Goal: Find contact information: Find contact information

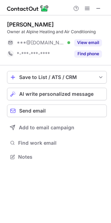
scroll to position [152, 111]
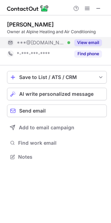
click at [80, 41] on button "View email" at bounding box center [89, 42] width 28 height 7
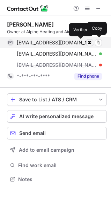
scroll to position [174, 111]
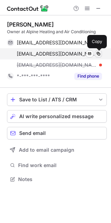
click at [101, 54] on span at bounding box center [99, 54] width 6 height 6
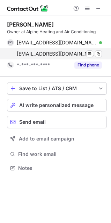
scroll to position [163, 111]
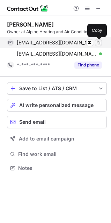
click at [97, 43] on span at bounding box center [99, 43] width 6 height 6
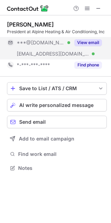
scroll to position [163, 111]
click at [90, 43] on button "View email" at bounding box center [89, 42] width 28 height 7
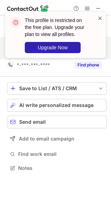
click at [101, 18] on span at bounding box center [101, 18] width 6 height 7
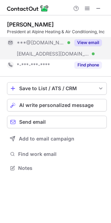
click at [87, 9] on span at bounding box center [88, 9] width 6 height 6
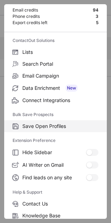
scroll to position [68, 0]
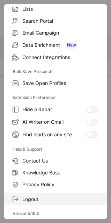
click at [40, 204] on label "Logout" at bounding box center [55, 200] width 103 height 12
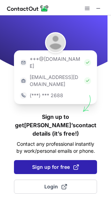
click at [65, 160] on button "Sign up for free" at bounding box center [55, 167] width 83 height 14
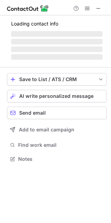
scroll to position [157, 111]
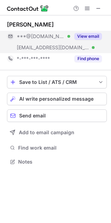
click at [92, 39] on button "View email" at bounding box center [89, 36] width 28 height 7
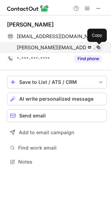
click at [97, 50] on span at bounding box center [99, 48] width 6 height 6
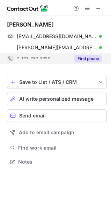
click at [85, 57] on button "Find phone" at bounding box center [89, 58] width 28 height 7
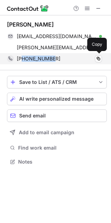
drag, startPoint x: 57, startPoint y: 62, endPoint x: 23, endPoint y: 61, distance: 33.7
click at [23, 61] on div "+12085235542 Copy" at bounding box center [54, 58] width 95 height 11
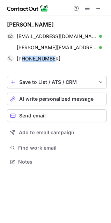
copy span "2085235542"
